Goal: Task Accomplishment & Management: Use online tool/utility

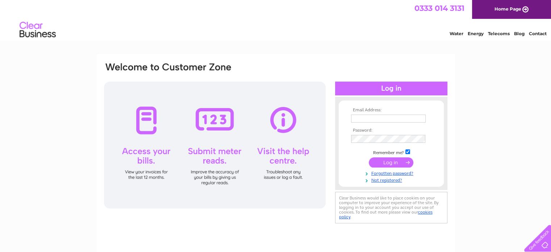
type input "admin@morayfoodplus.org.uk"
click at [376, 160] on input "submit" at bounding box center [391, 162] width 45 height 10
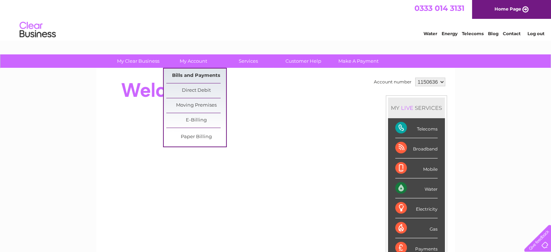
click at [184, 73] on link "Bills and Payments" at bounding box center [196, 75] width 60 height 14
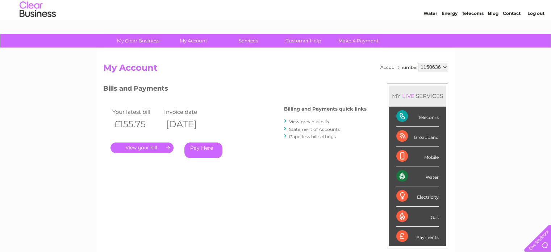
scroll to position [36, 0]
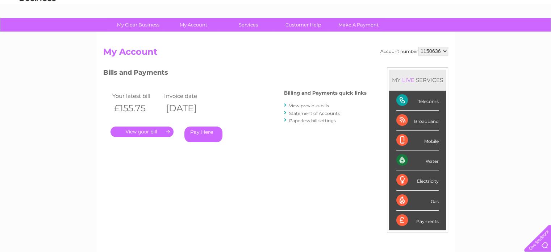
click at [158, 130] on link "." at bounding box center [141, 131] width 63 height 11
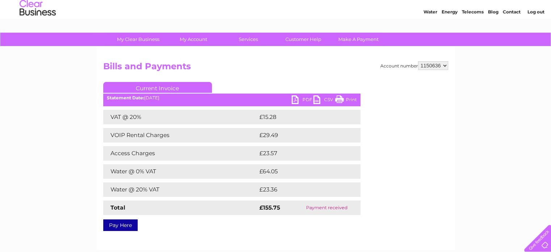
scroll to position [36, 0]
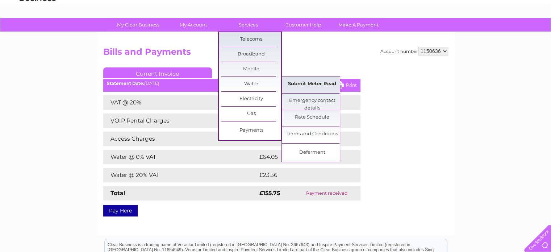
click at [305, 84] on link "Submit Meter Read" at bounding box center [312, 84] width 60 height 14
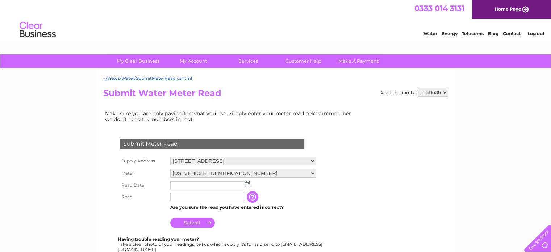
click at [185, 187] on input "text" at bounding box center [207, 185] width 75 height 8
click at [249, 182] on img at bounding box center [247, 184] width 5 height 6
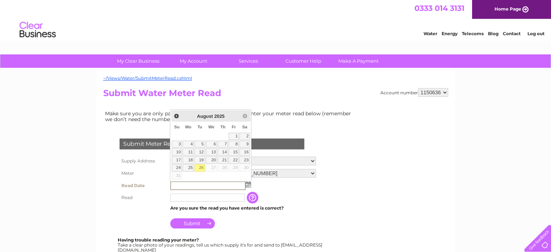
click at [200, 165] on link "26" at bounding box center [199, 167] width 10 height 7
type input "2025/08/26"
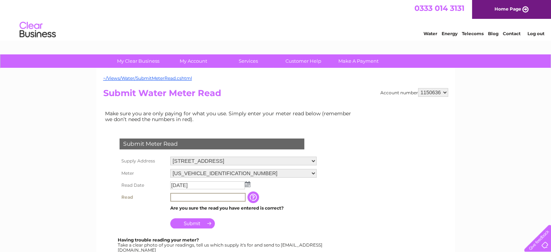
click at [195, 197] on input "text" at bounding box center [207, 197] width 75 height 9
type input "113"
click at [193, 223] on input "Submit" at bounding box center [192, 223] width 45 height 10
